Goal: Transaction & Acquisition: Subscribe to service/newsletter

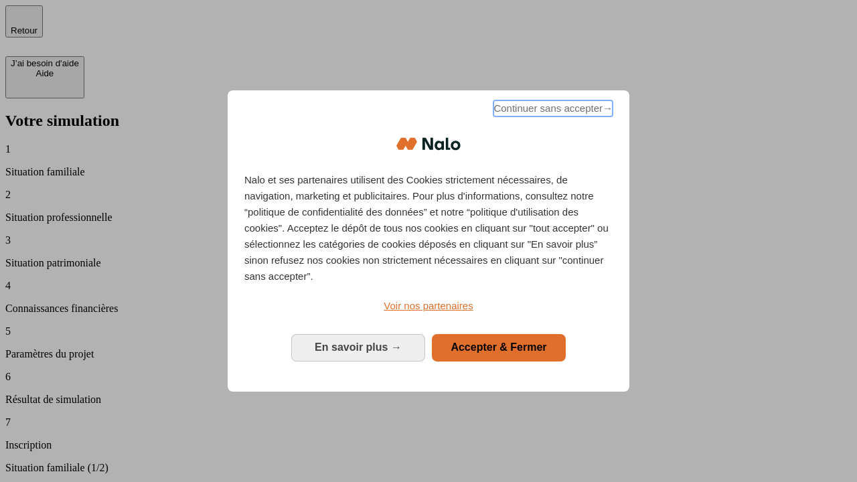
click at [551, 110] on span "Continuer sans accepter →" at bounding box center [552, 108] width 119 height 16
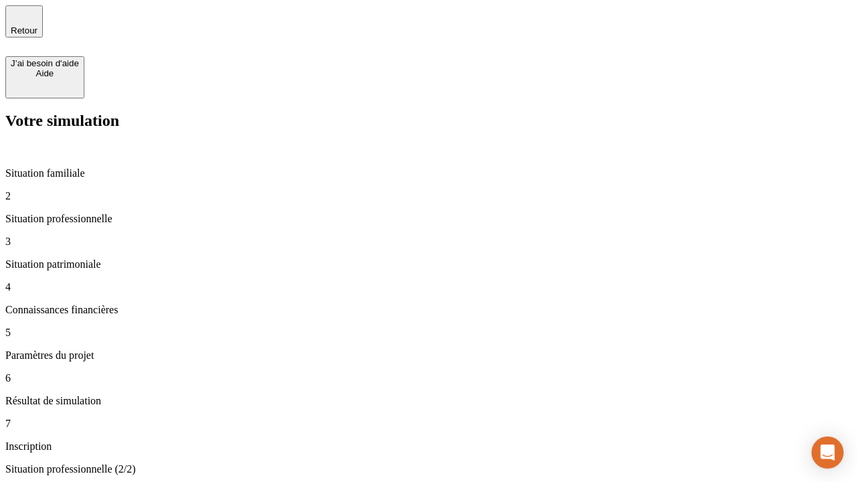
type input "30 000"
type input "40 000"
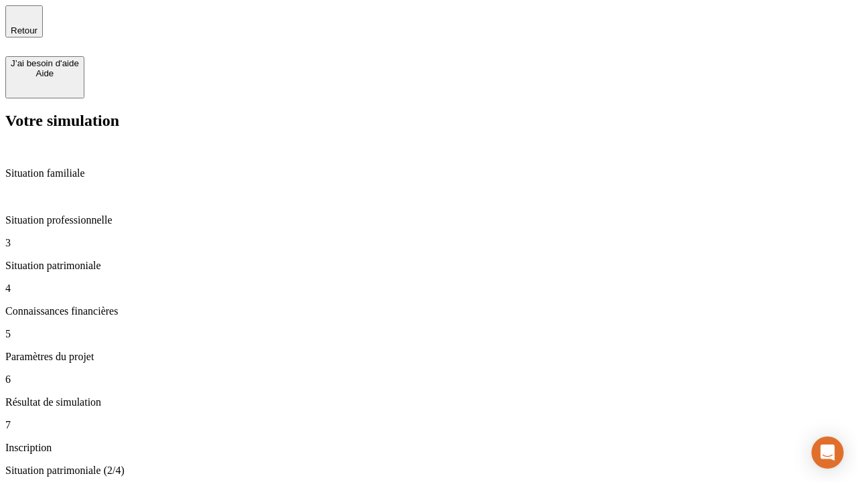
type input "1 100"
type input "20"
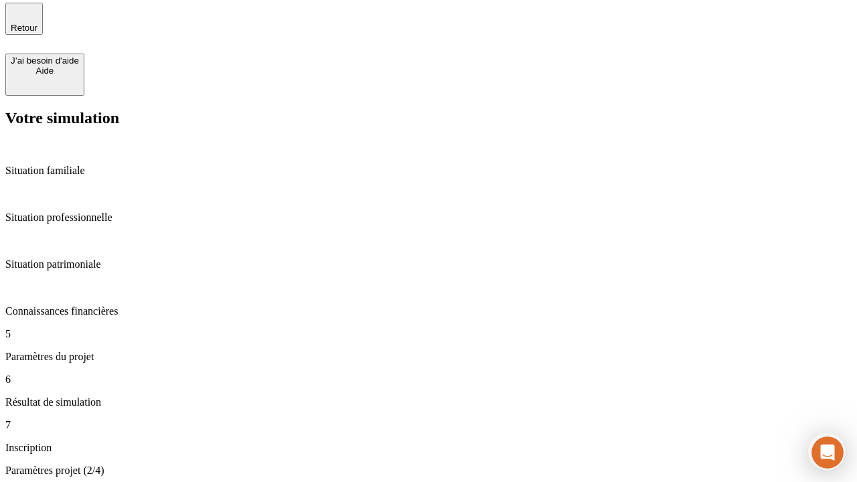
type input "40"
type input "62"
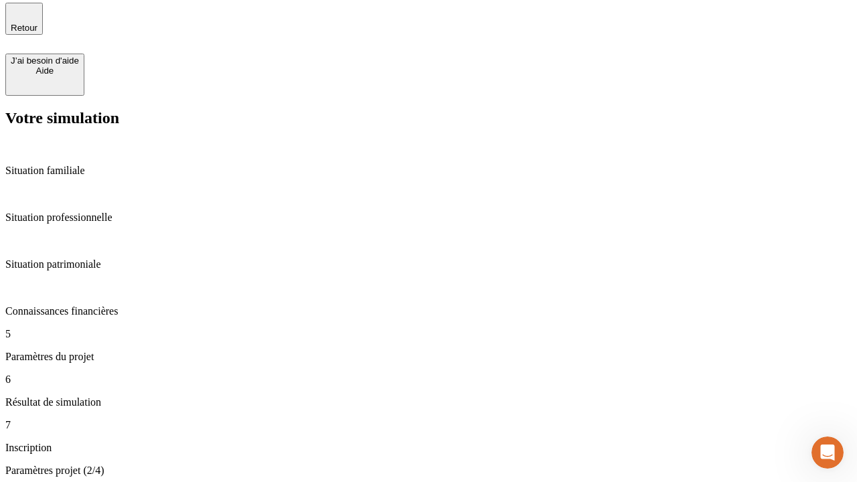
type input "50 000"
type input "640"
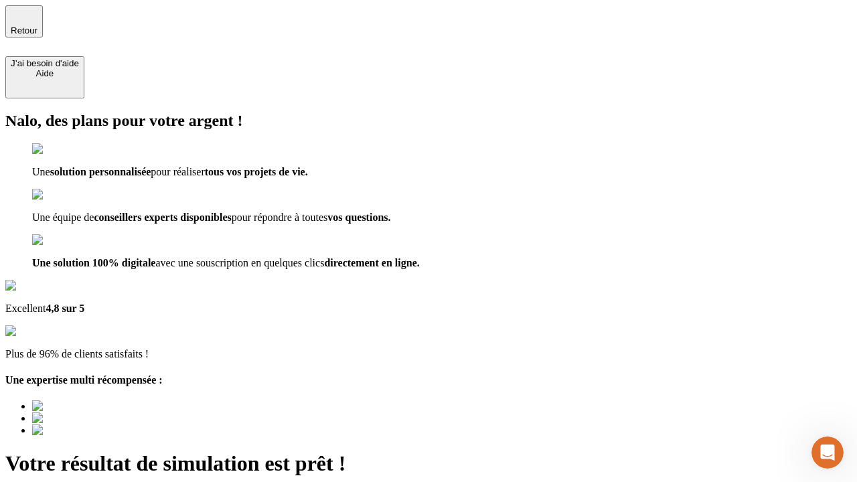
type input "[EMAIL_ADDRESS][DOMAIN_NAME]"
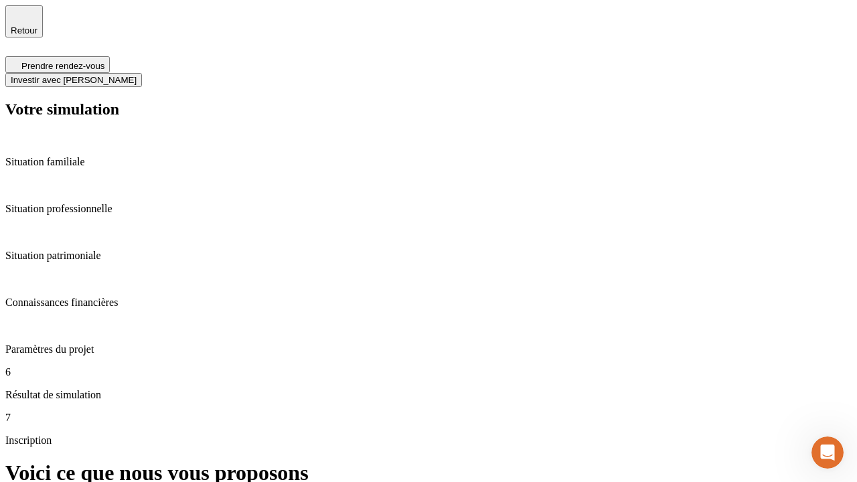
click at [137, 75] on span "Investir avec [PERSON_NAME]" at bounding box center [74, 80] width 126 height 10
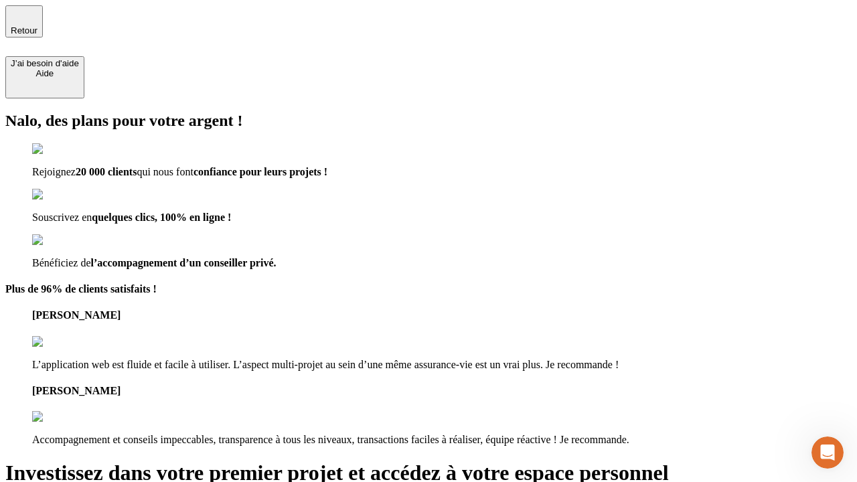
type input "[EMAIL_ADDRESS][DOMAIN_NAME]"
